Goal: Use online tool/utility: Utilize a website feature to perform a specific function

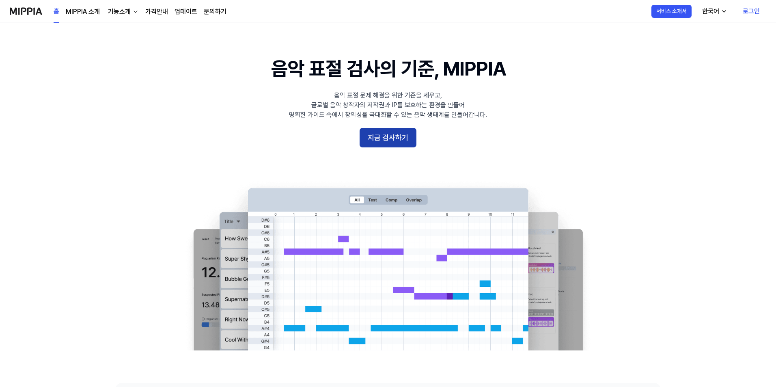
click at [412, 142] on button "지금 검사하기" at bounding box center [388, 137] width 57 height 19
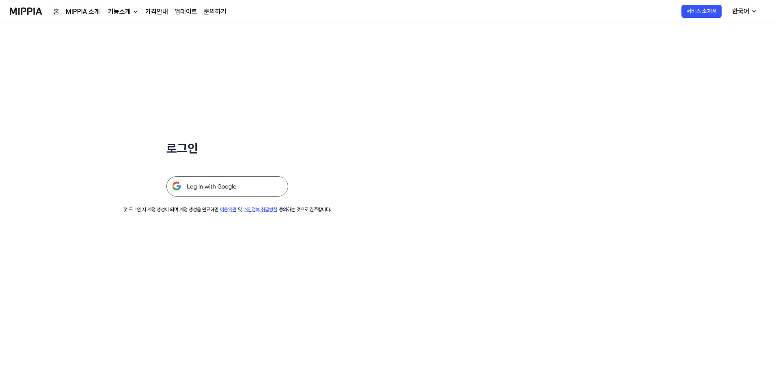
click at [229, 182] on img at bounding box center [227, 186] width 122 height 20
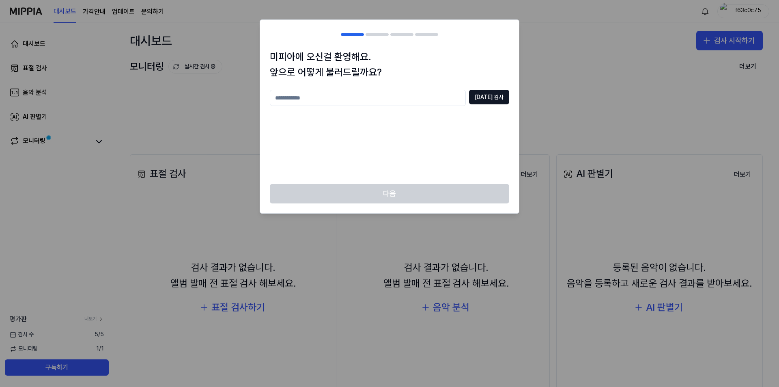
click at [346, 101] on input "text" at bounding box center [368, 98] width 196 height 16
type input "***"
click at [490, 92] on button "[DATE] 검사" at bounding box center [489, 97] width 40 height 15
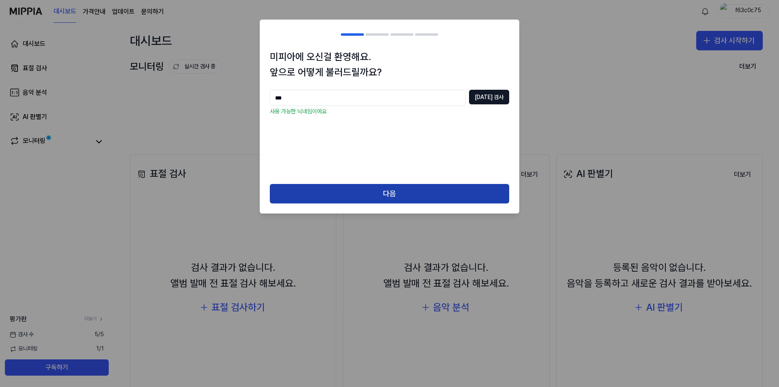
click at [398, 201] on button "다음" at bounding box center [389, 193] width 239 height 19
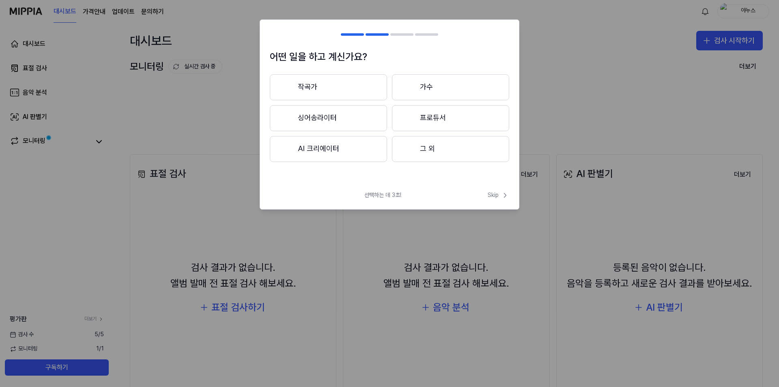
click at [347, 90] on button "작곡가" at bounding box center [328, 87] width 117 height 26
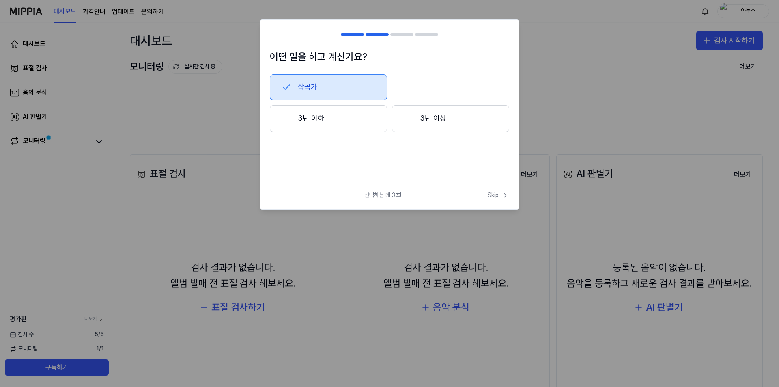
click at [347, 126] on button "3년 이하" at bounding box center [328, 118] width 117 height 27
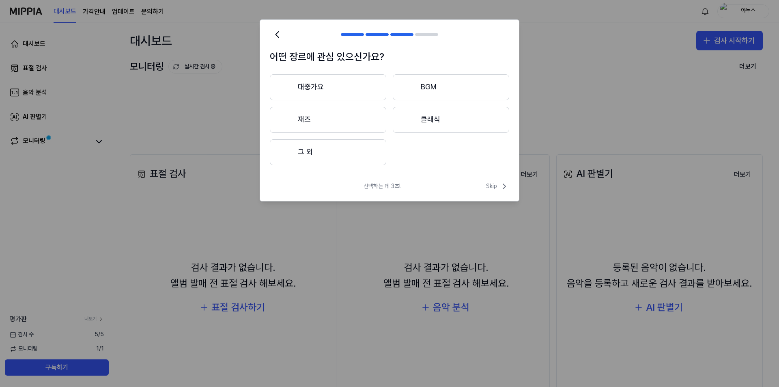
click at [344, 162] on button "그 외" at bounding box center [328, 152] width 116 height 26
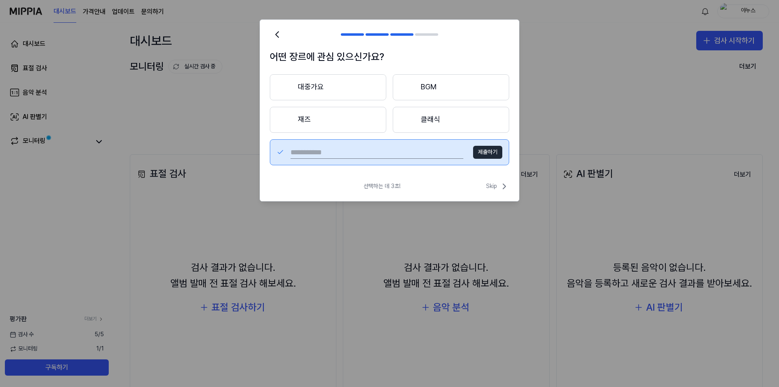
click at [396, 150] on input "text" at bounding box center [377, 152] width 173 height 13
type input "***"
click at [498, 149] on button "제출하기" at bounding box center [487, 152] width 29 height 13
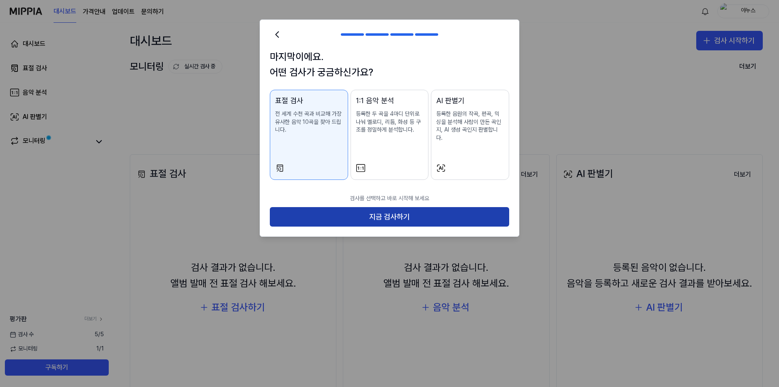
click at [307, 211] on button "지금 검사하기" at bounding box center [389, 216] width 239 height 19
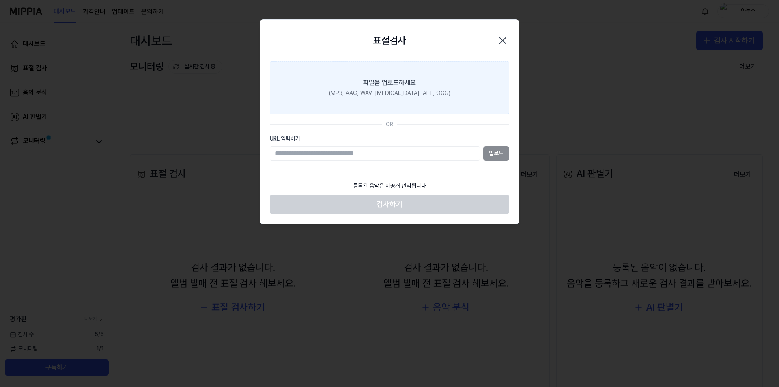
click at [397, 97] on div "(MP3, AAC, WAV, [MEDICAL_DATA], AIFF, OGG)" at bounding box center [389, 93] width 121 height 8
click at [0, 0] on input "파일을 업로드하세요 (MP3, AAC, WAV, [MEDICAL_DATA], AIFF, OGG)" at bounding box center [0, 0] width 0 height 0
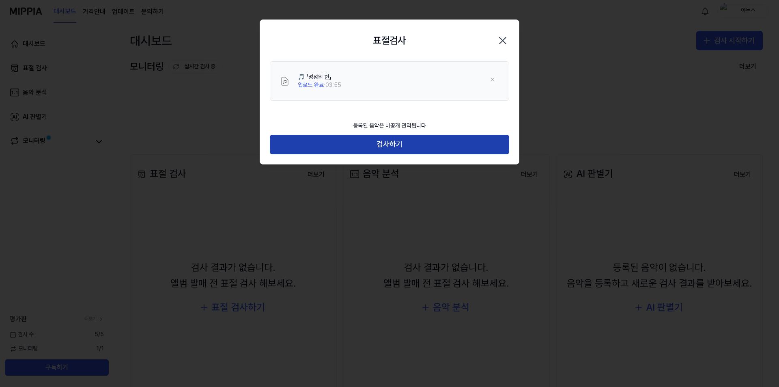
click at [402, 145] on button "검사하기" at bounding box center [389, 144] width 239 height 19
